Goal: Transaction & Acquisition: Download file/media

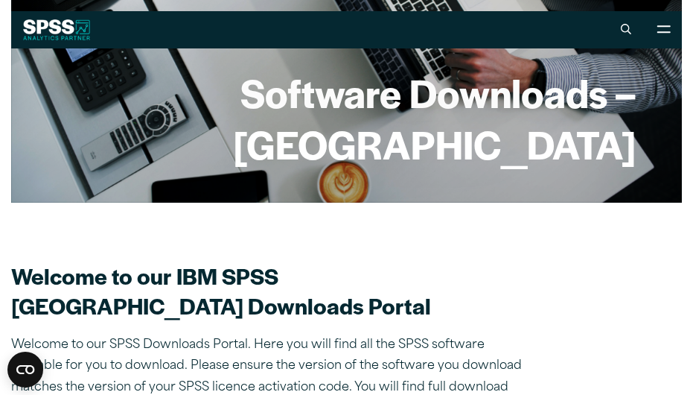
scroll to position [153, 0]
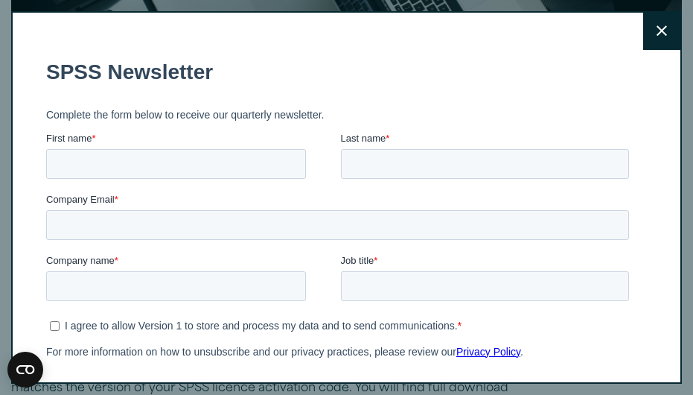
click at [656, 31] on button "Close" at bounding box center [661, 31] width 37 height 37
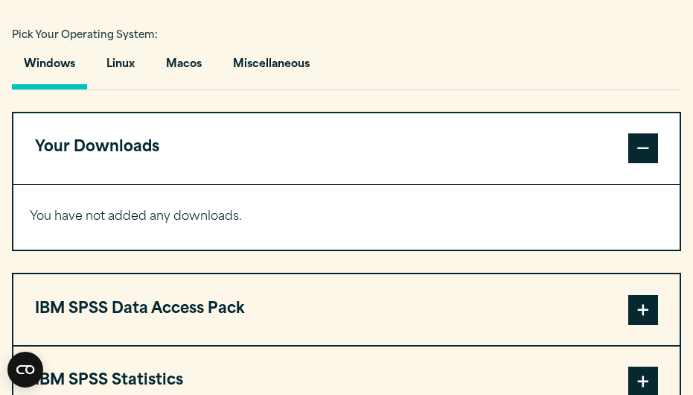
scroll to position [1012, 0]
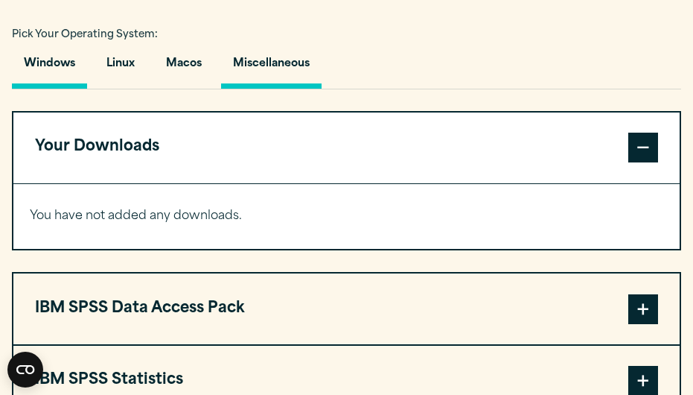
click at [303, 89] on button "Miscellaneous" at bounding box center [271, 67] width 100 height 42
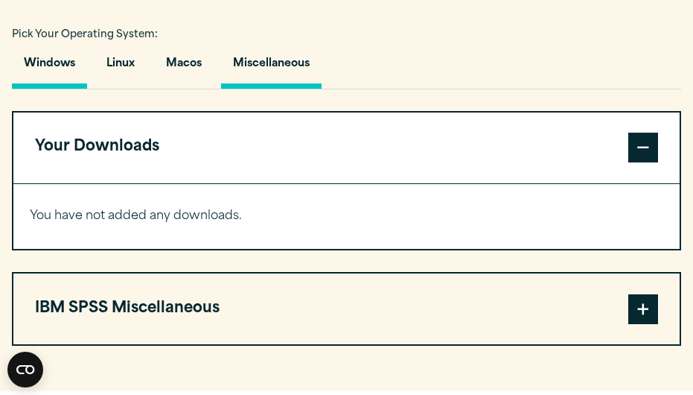
click at [59, 89] on button "Windows" at bounding box center [49, 67] width 75 height 42
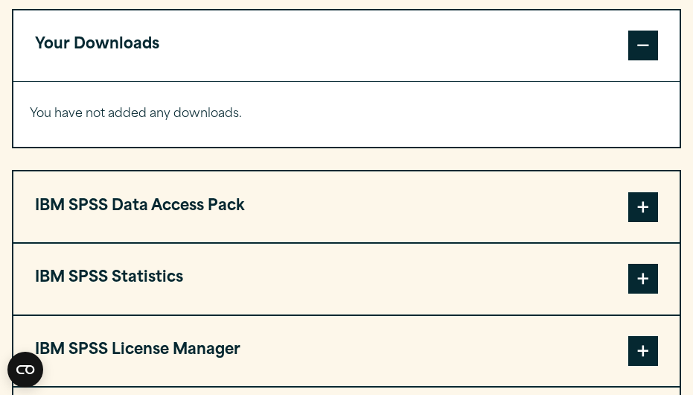
scroll to position [1116, 0]
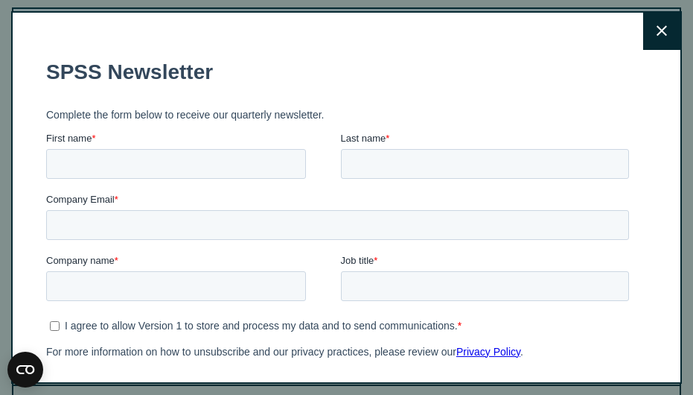
click at [657, 33] on icon at bounding box center [662, 30] width 10 height 11
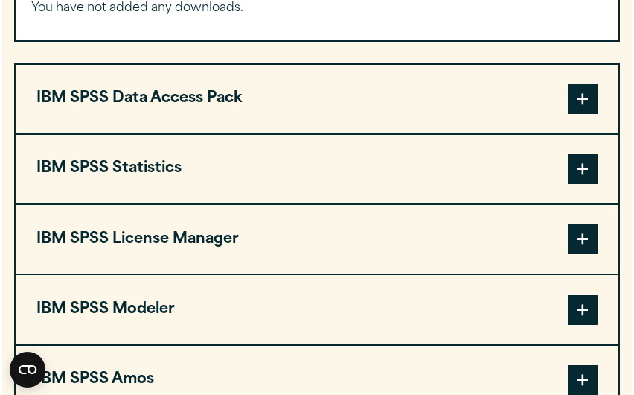
scroll to position [1204, 0]
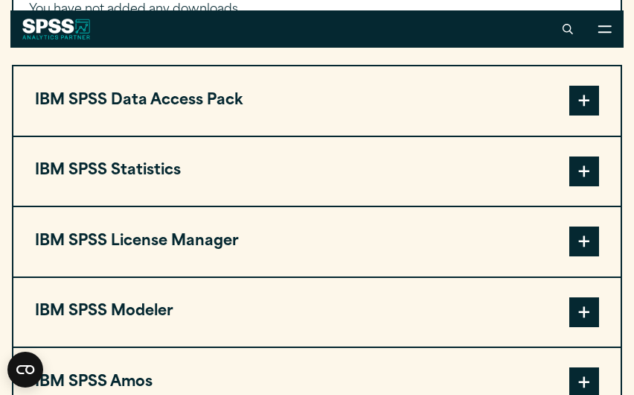
click at [585, 186] on span at bounding box center [584, 171] width 30 height 30
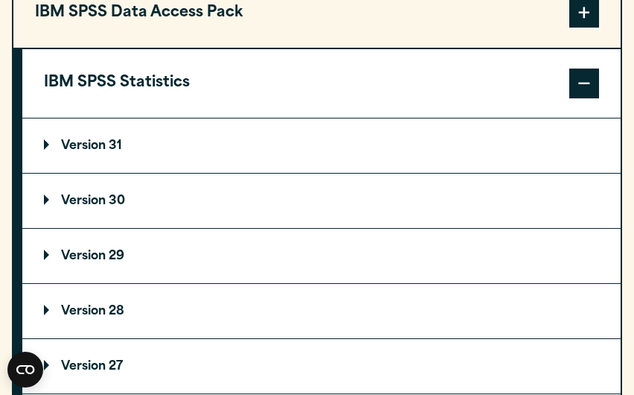
scroll to position [1303, 0]
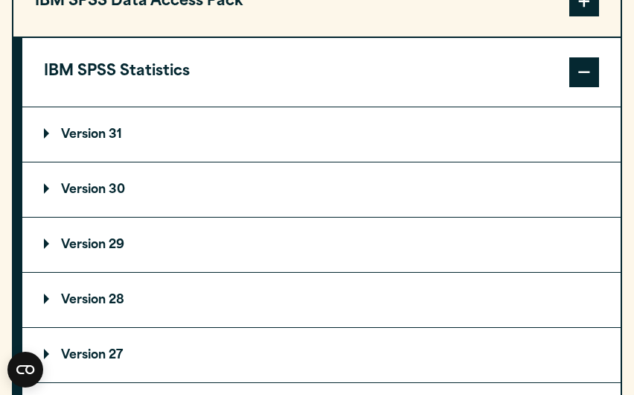
click at [48, 196] on p "Version 30" at bounding box center [84, 190] width 81 height 12
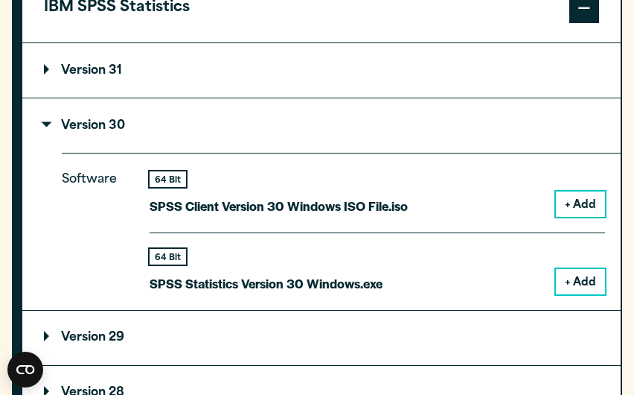
scroll to position [1366, 0]
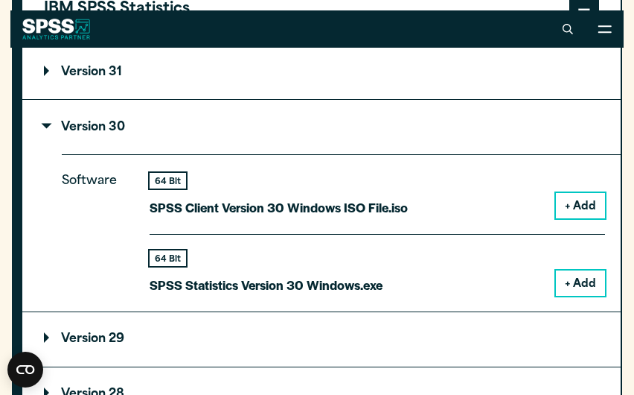
click at [576, 296] on button "+ Add" at bounding box center [580, 282] width 49 height 25
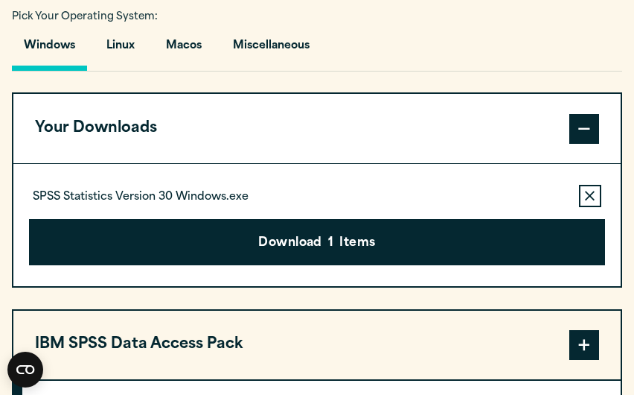
scroll to position [1023, 0]
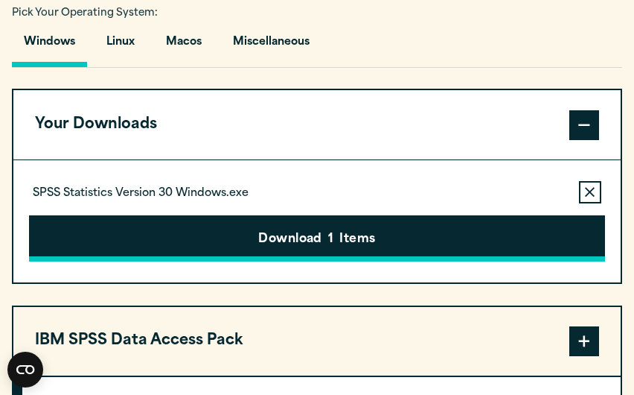
click at [312, 261] on button "Download 1 Items" at bounding box center [316, 238] width 575 height 46
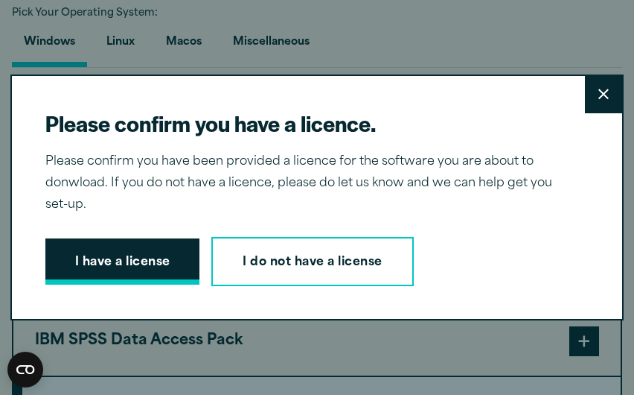
click at [111, 264] on button "I have a license" at bounding box center [122, 261] width 155 height 46
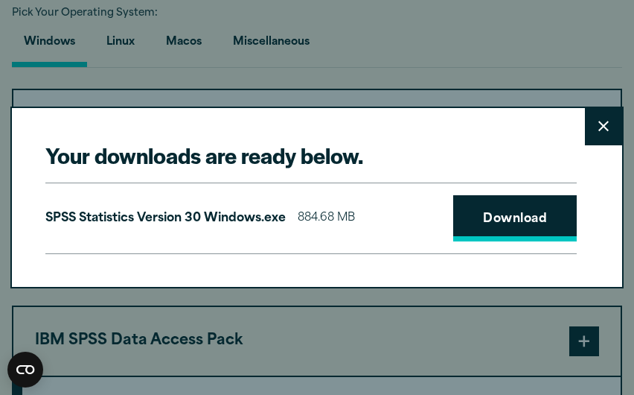
click at [488, 222] on link "Download" at bounding box center [515, 218] width 124 height 46
click at [240, 220] on p "SPSS Statistics Version 30 Windows.exe" at bounding box center [165, 219] width 240 height 22
click at [148, 209] on p "SPSS Statistics Version 30 Windows.exe" at bounding box center [165, 219] width 240 height 22
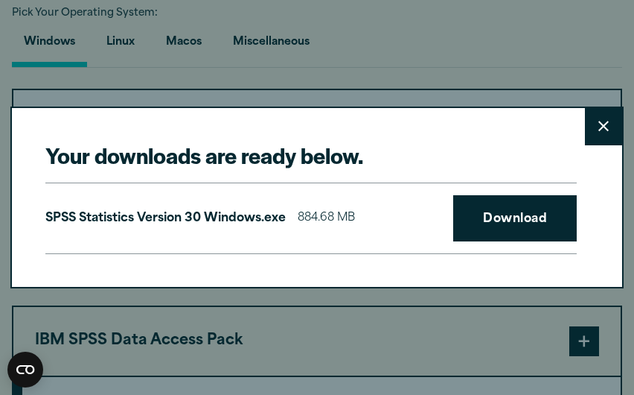
click at [111, 220] on p "SPSS Statistics Version 30 Windows.exe" at bounding box center [165, 219] width 240 height 22
click at [172, 160] on h2 "Your downloads are ready below." at bounding box center [311, 155] width 532 height 28
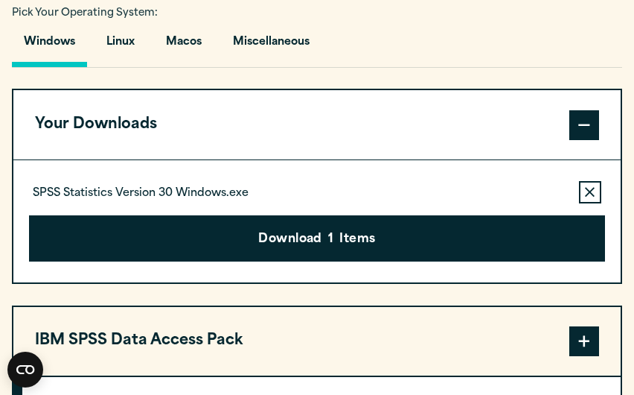
click at [325, 61] on div "Your downloads are ready below. Close SPSS Statistics Version 30 Windows.exe 88…" at bounding box center [317, 197] width 634 height 395
click at [160, 201] on p "SPSS Statistics Version 30 Windows.exe" at bounding box center [141, 193] width 216 height 15
click at [279, 203] on div "SPSS Statistics Version 30 Windows.exe Remove this item from your software down…" at bounding box center [316, 192] width 575 height 22
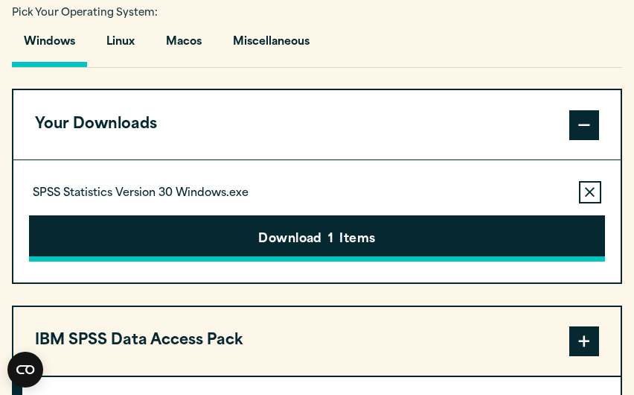
click at [228, 261] on button "Download 1 Items" at bounding box center [316, 238] width 575 height 46
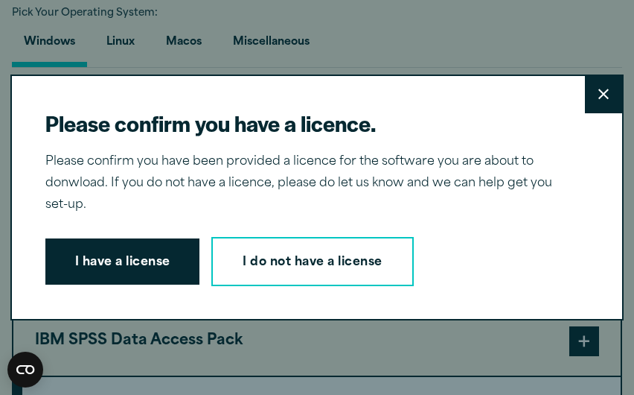
click at [228, 215] on p "Please confirm you have been provided a licence for the software you are about …" at bounding box center [311, 183] width 532 height 64
click at [134, 253] on button "I have a license" at bounding box center [122, 261] width 155 height 46
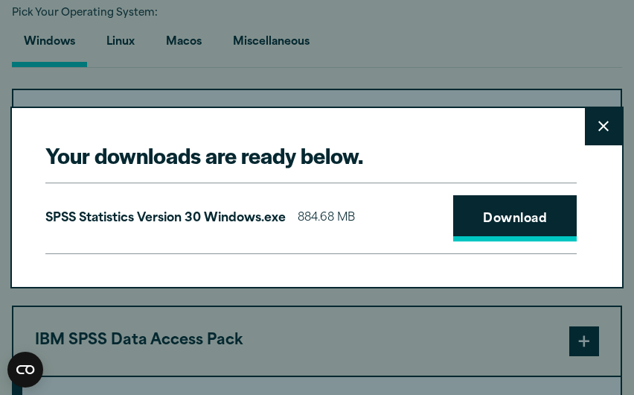
click at [511, 220] on link "Download" at bounding box center [515, 218] width 124 height 46
click at [508, 220] on link "Download" at bounding box center [515, 218] width 124 height 46
click at [254, 219] on p "SPSS Statistics Version 30 Windows.exe" at bounding box center [165, 219] width 240 height 22
click at [409, 149] on h2 "Your downloads are ready below." at bounding box center [311, 155] width 532 height 28
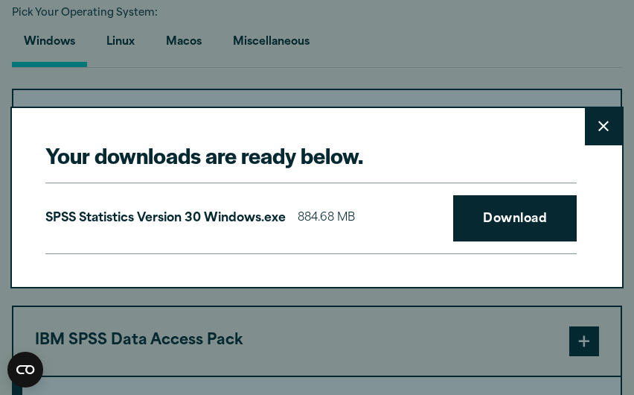
click at [596, 124] on button "Close" at bounding box center [603, 126] width 37 height 37
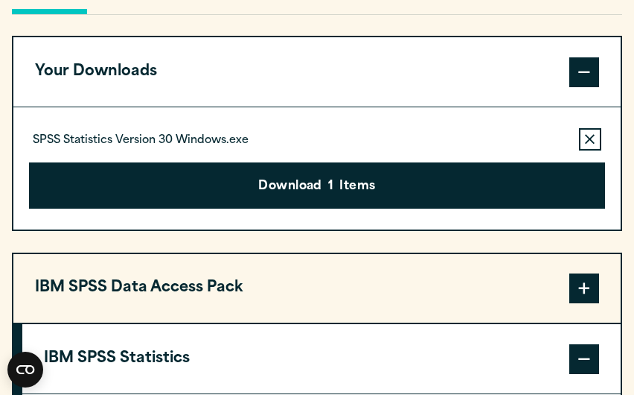
scroll to position [1077, 0]
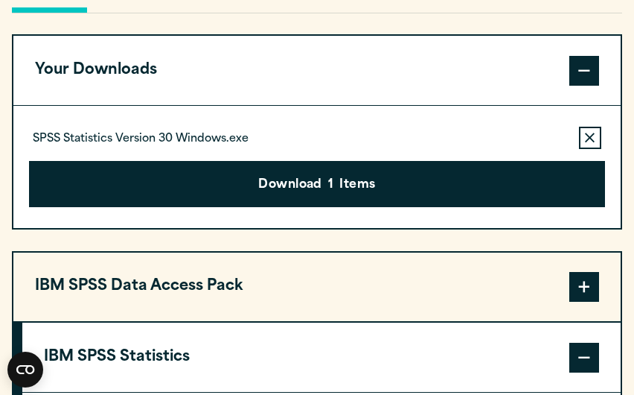
click at [144, 147] on p "SPSS Statistics Version 30 Windows.exe" at bounding box center [141, 139] width 216 height 15
click at [275, 104] on button "Your Downloads" at bounding box center [316, 70] width 607 height 68
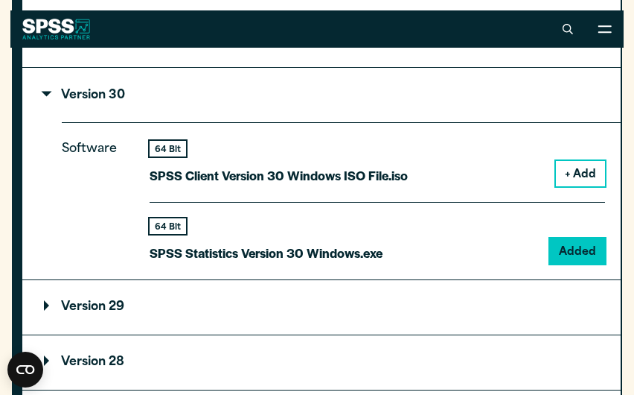
scroll to position [1333, 0]
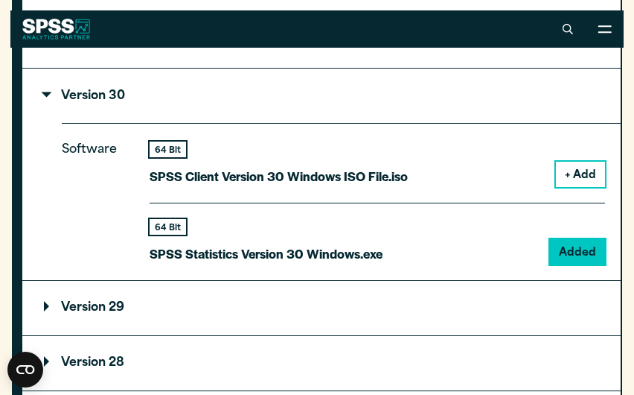
click at [249, 264] on p "SPSS Statistics Version 30 Windows.exe" at bounding box center [266, 254] width 233 height 22
click at [328, 264] on div "64 Bit SPSS Statistics Version 30 Windows.exe" at bounding box center [266, 241] width 233 height 45
click at [171, 234] on div "64 Bit" at bounding box center [168, 227] width 36 height 16
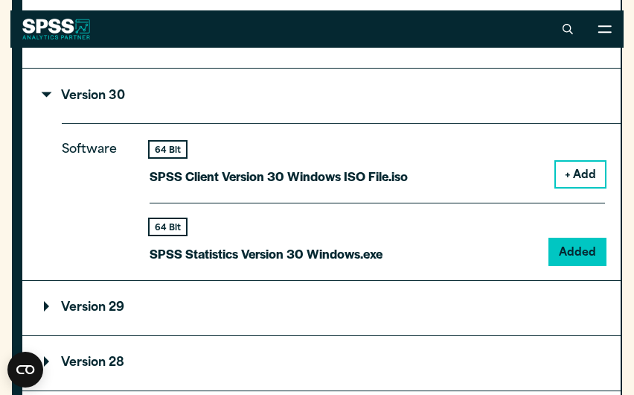
click at [344, 264] on p "SPSS Statistics Version 30 Windows.exe" at bounding box center [266, 254] width 233 height 22
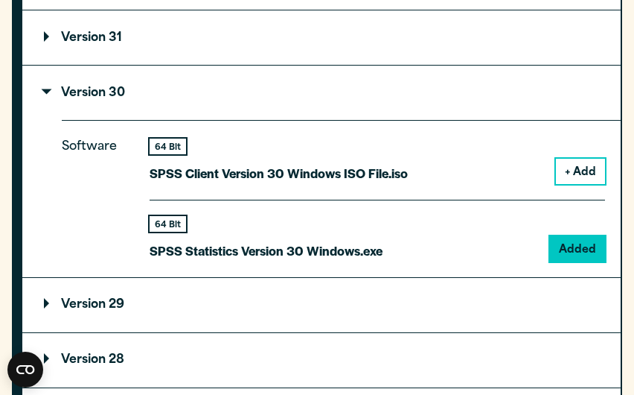
scroll to position [1347, 0]
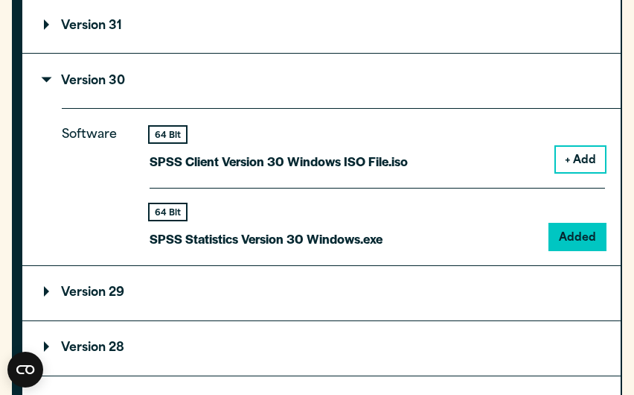
click at [264, 249] on p "SPSS Statistics Version 30 Windows.exe" at bounding box center [266, 239] width 233 height 22
click at [170, 220] on div "64 Bit" at bounding box center [168, 212] width 36 height 16
click at [296, 220] on div "64 Bit" at bounding box center [266, 212] width 233 height 16
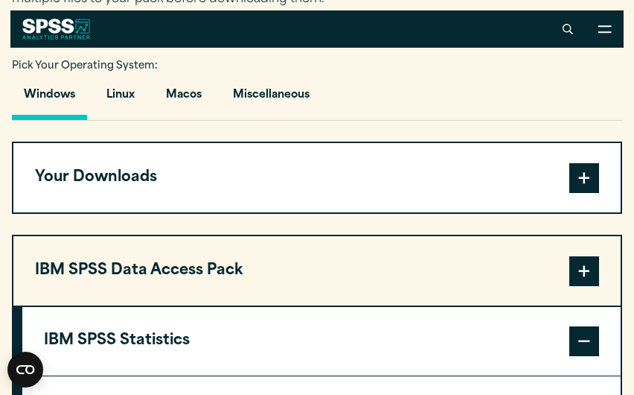
scroll to position [934, 0]
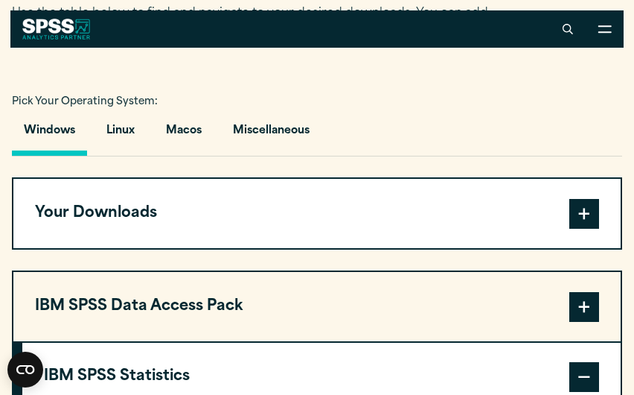
click at [601, 247] on button "Your Downloads" at bounding box center [316, 213] width 607 height 68
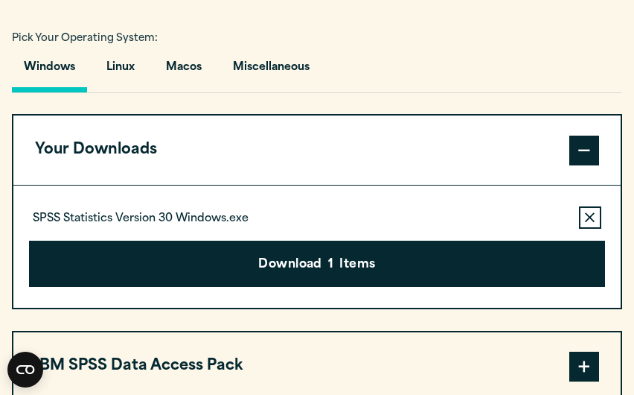
scroll to position [998, 0]
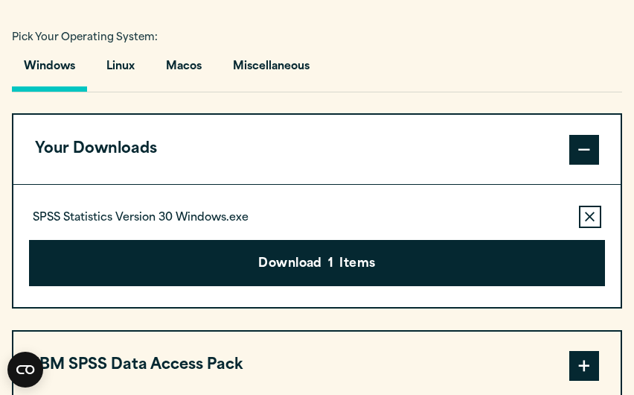
click at [190, 226] on p "SPSS Statistics Version 30 Windows.exe" at bounding box center [141, 218] width 216 height 15
click at [406, 228] on div "SPSS Statistics Version 30 Windows.exe Remove this item from your software down…" at bounding box center [316, 216] width 575 height 22
click at [131, 92] on button "Linux" at bounding box center [121, 70] width 52 height 42
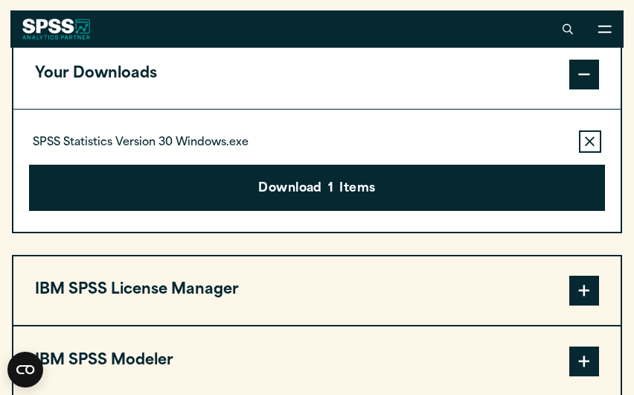
scroll to position [991, 0]
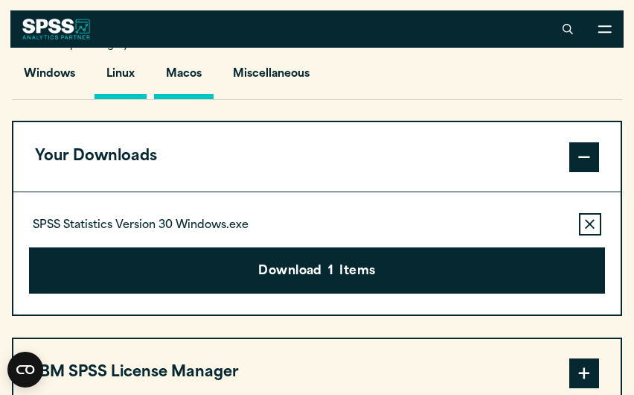
click at [187, 99] on button "Macos" at bounding box center [184, 78] width 60 height 42
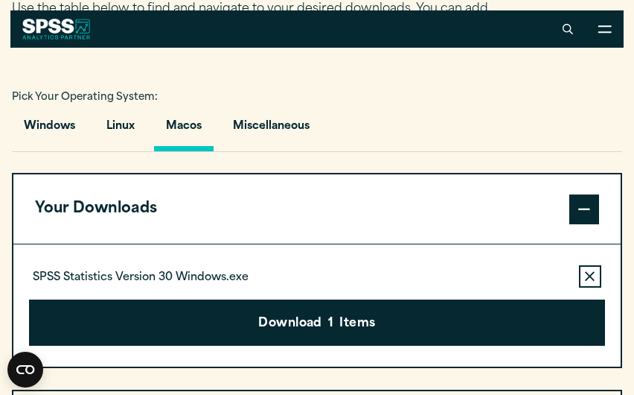
scroll to position [935, 0]
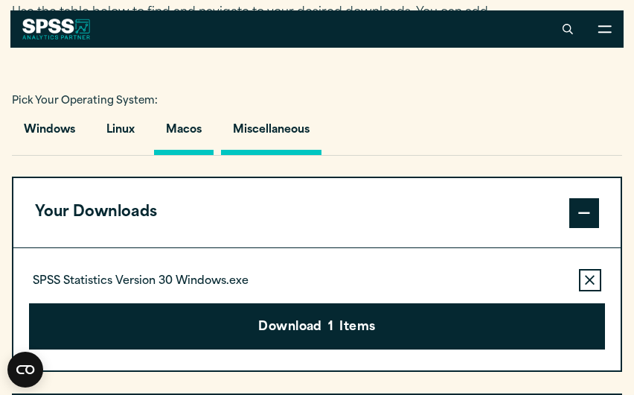
click at [276, 155] on button "Miscellaneous" at bounding box center [271, 133] width 100 height 42
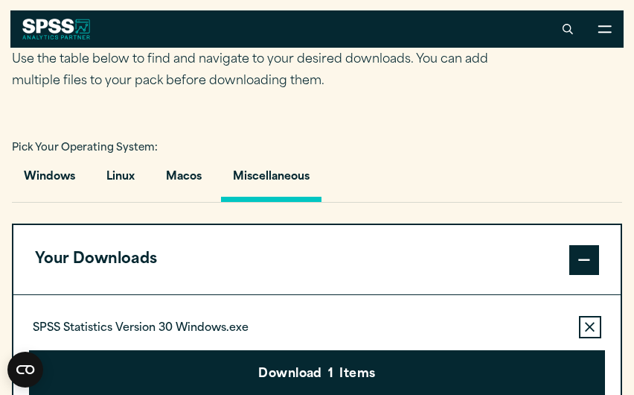
scroll to position [873, 0]
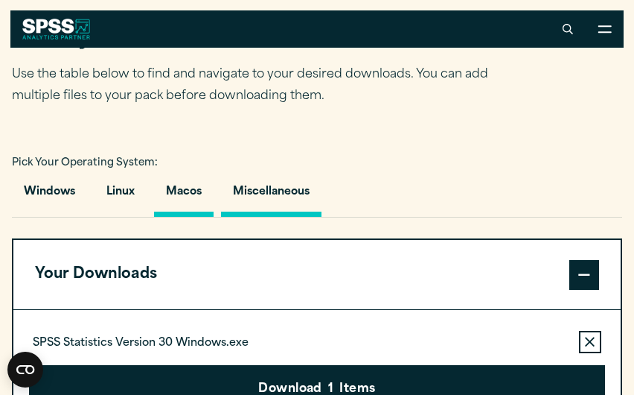
click at [186, 217] on button "Macos" at bounding box center [184, 195] width 60 height 42
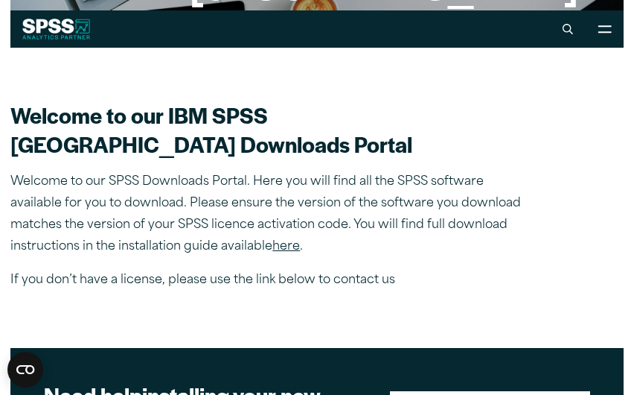
scroll to position [311, 0]
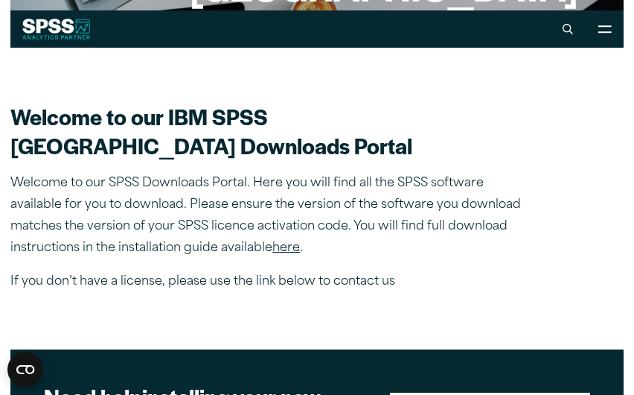
click at [289, 254] on link "here" at bounding box center [286, 248] width 28 height 12
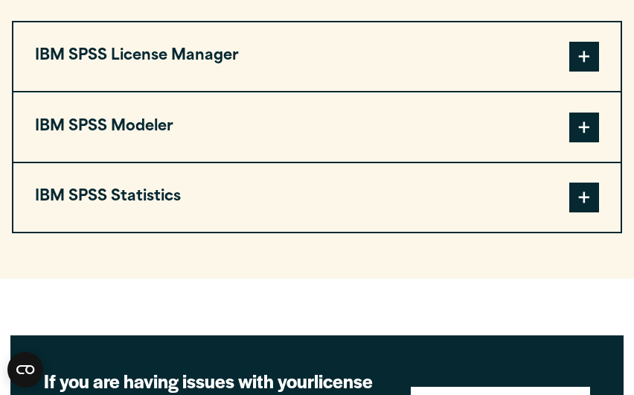
scroll to position [1311, 0]
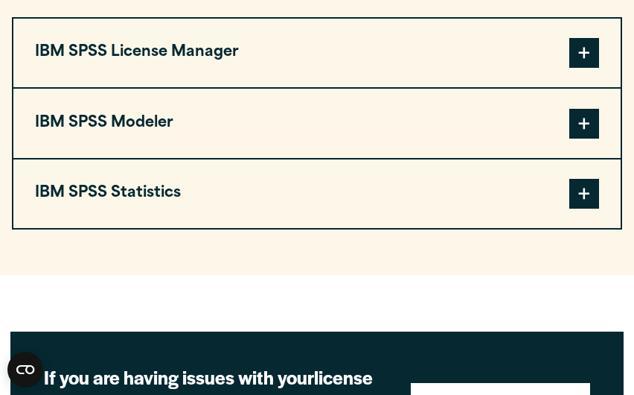
click at [270, 228] on button "IBM SPSS Statistics" at bounding box center [316, 193] width 607 height 68
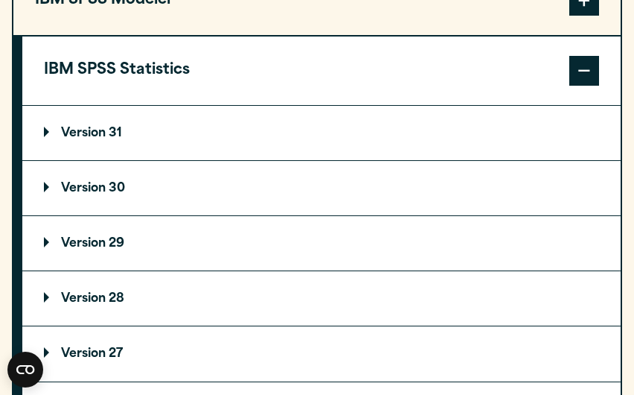
scroll to position [1439, 0]
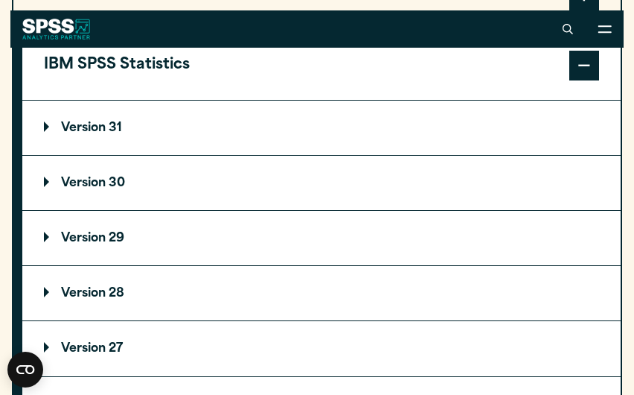
click at [272, 210] on summary "Version 30" at bounding box center [321, 183] width 599 height 54
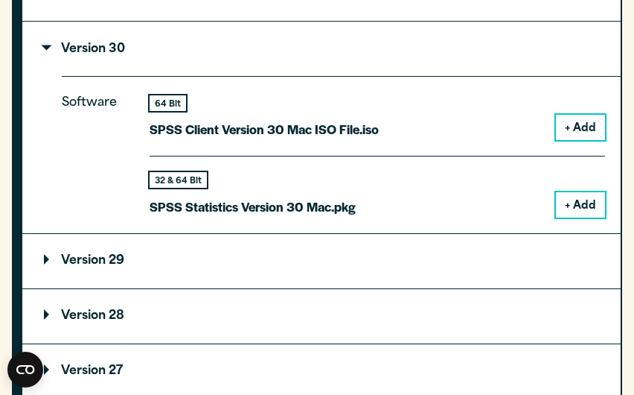
scroll to position [1574, 0]
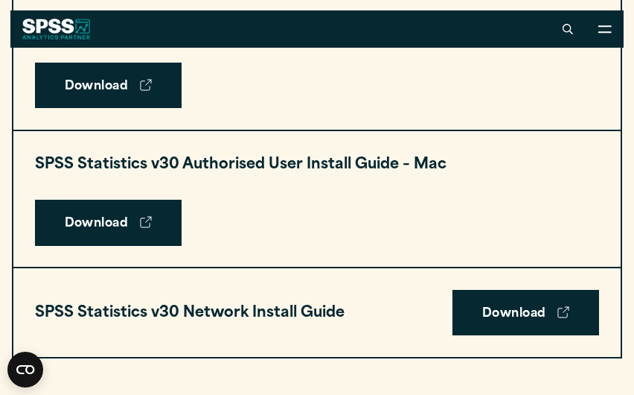
scroll to position [1149, 0]
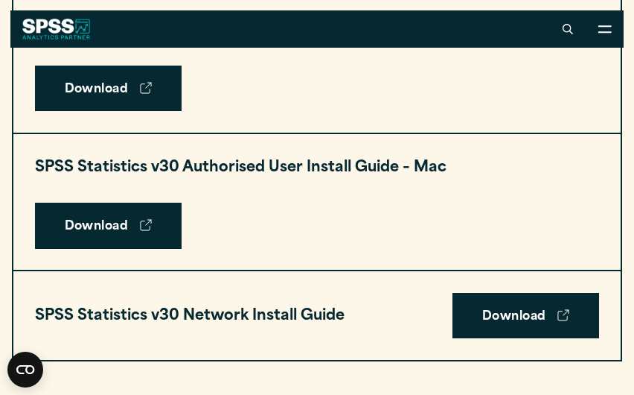
click at [279, 169] on h3 "SPSS Statistics v30 Authorised User Install Guide – Mac" at bounding box center [241, 168] width 412 height 26
click at [121, 226] on link "Download" at bounding box center [108, 225] width 147 height 46
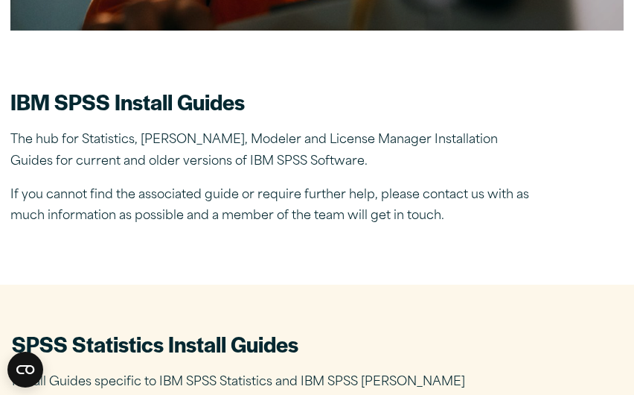
scroll to position [329, 0]
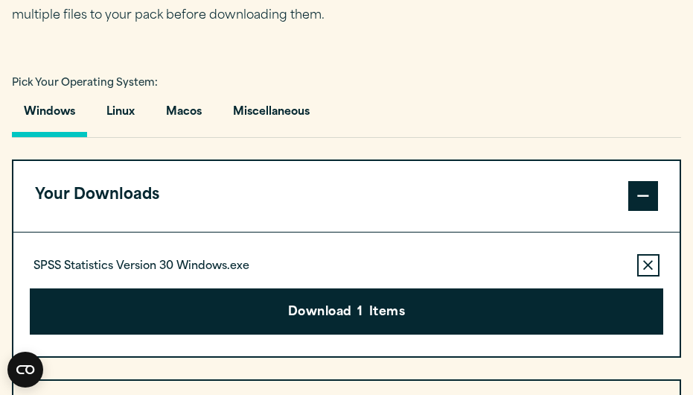
scroll to position [971, 0]
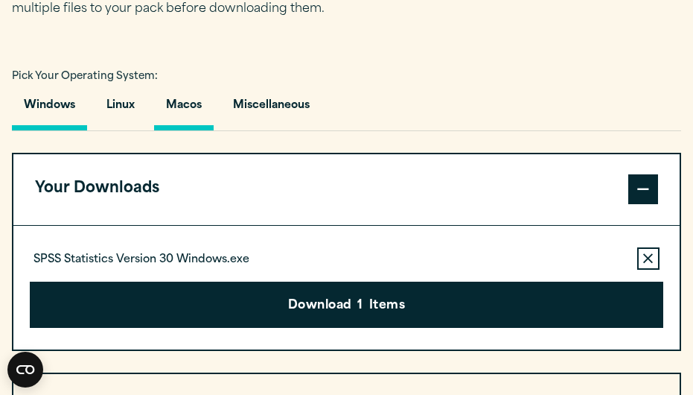
click at [193, 130] on button "Macos" at bounding box center [184, 109] width 60 height 42
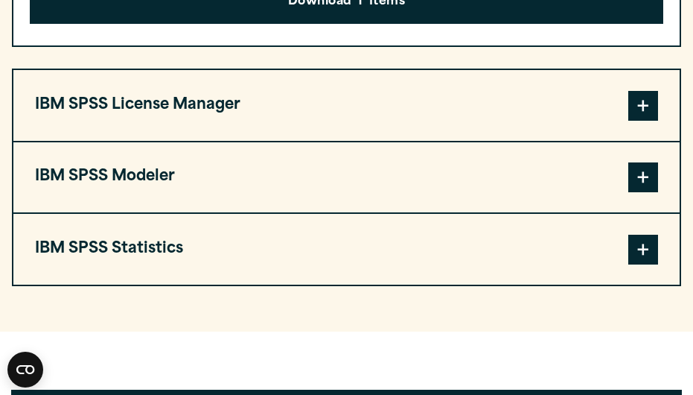
scroll to position [1286, 0]
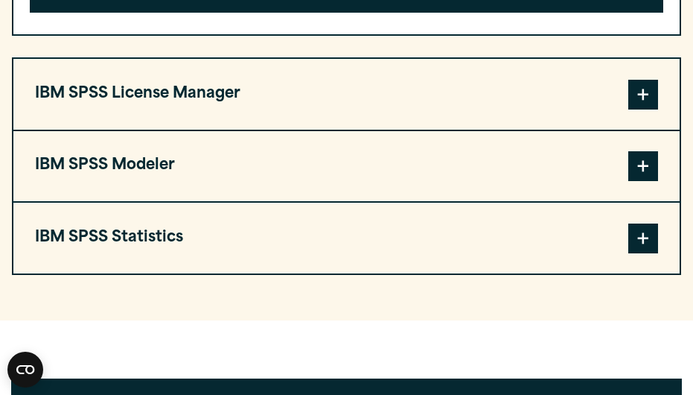
click at [639, 253] on span at bounding box center [643, 238] width 30 height 30
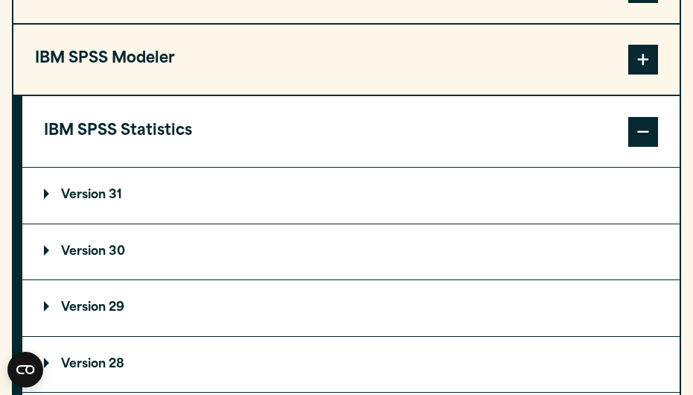
scroll to position [1394, 0]
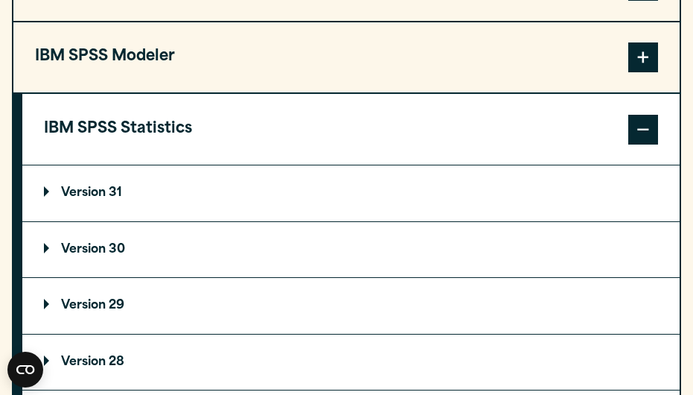
click at [470, 220] on summary "Version 31" at bounding box center [350, 193] width 657 height 56
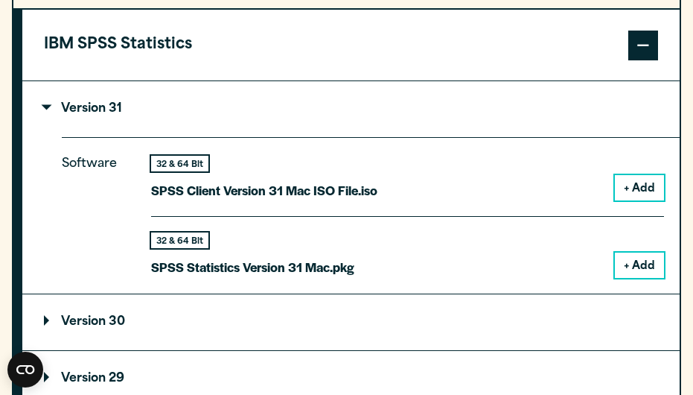
scroll to position [1486, 0]
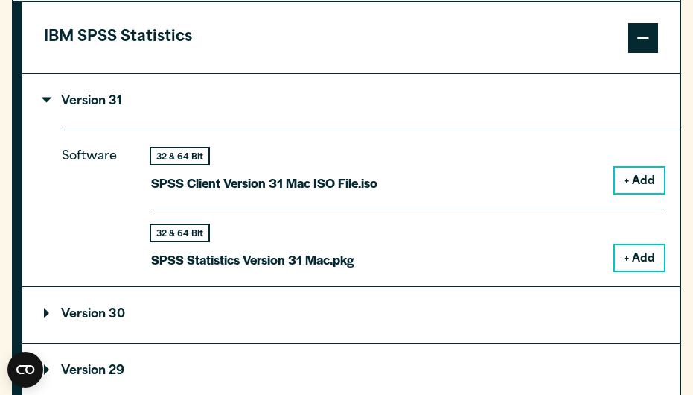
click at [622, 270] on button "+ Add" at bounding box center [639, 257] width 49 height 25
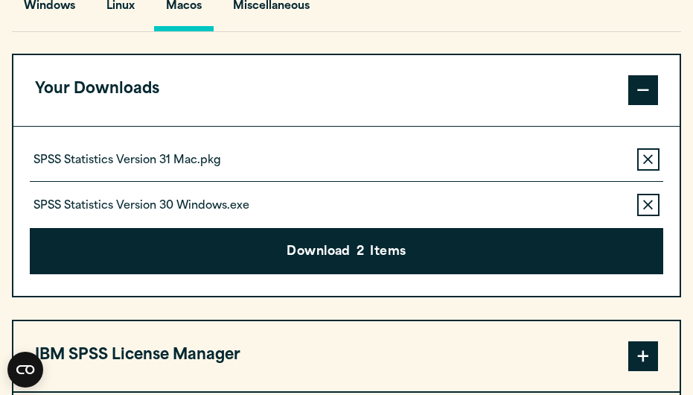
scroll to position [1070, 0]
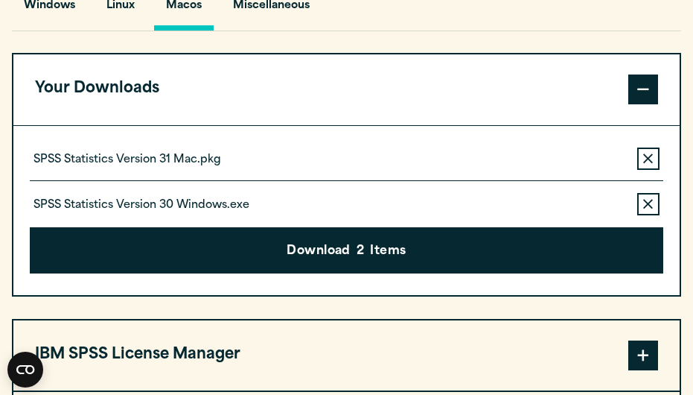
click at [641, 215] on button "Remove this item from your software download list" at bounding box center [648, 204] width 22 height 22
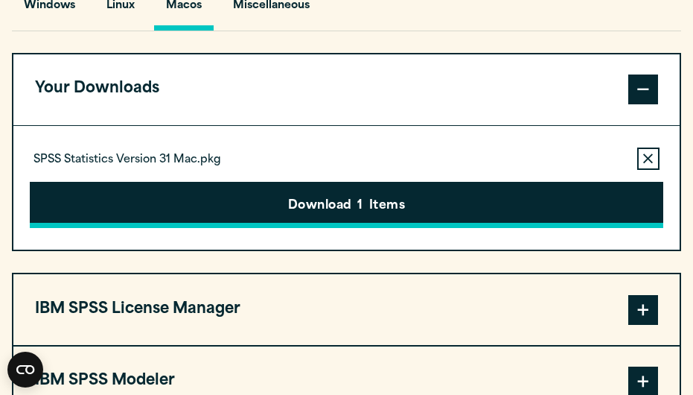
click at [334, 228] on button "Download 1 Items" at bounding box center [347, 205] width 634 height 46
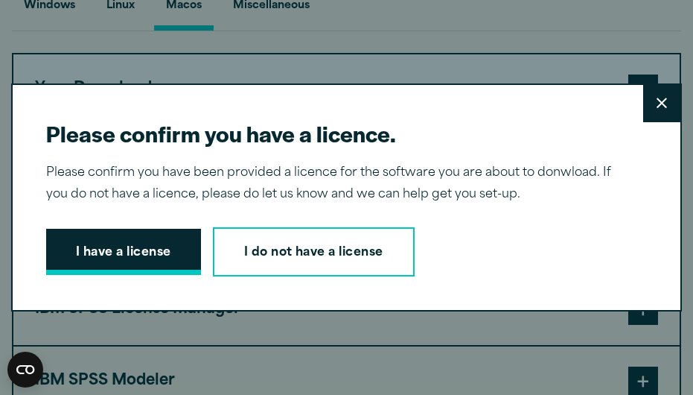
click at [141, 255] on button "I have a license" at bounding box center [123, 252] width 155 height 46
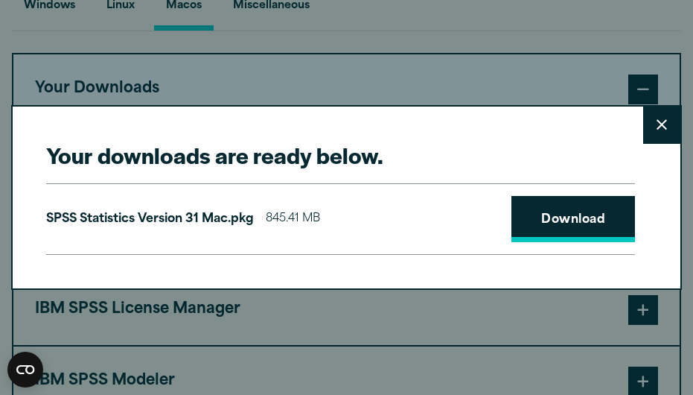
click at [545, 219] on link "Download" at bounding box center [573, 219] width 124 height 46
